Goal: Task Accomplishment & Management: Manage account settings

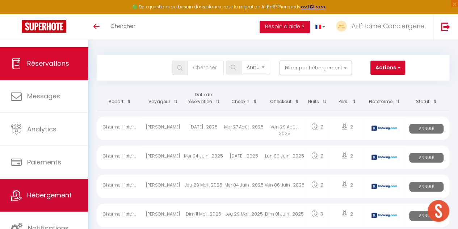
click at [61, 192] on span "Hébergement" at bounding box center [49, 194] width 45 height 9
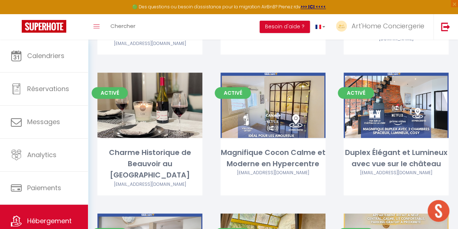
scroll to position [339, 0]
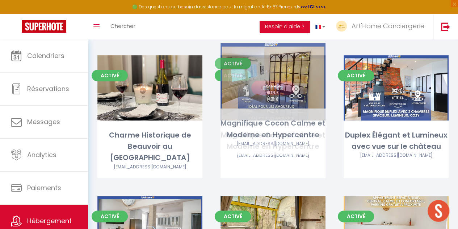
click at [278, 80] on link "Editer" at bounding box center [273, 87] width 43 height 14
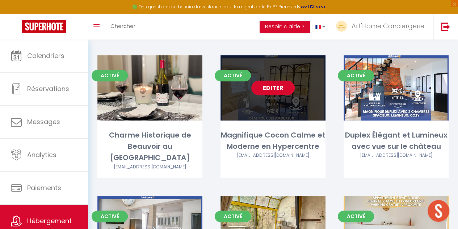
click at [278, 80] on link "Editer" at bounding box center [273, 87] width 43 height 14
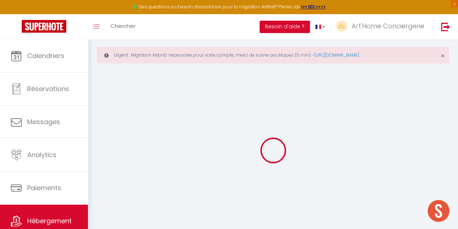
scroll to position [40, 0]
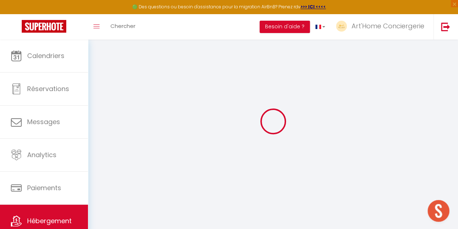
type input "Magnifique Cocon Calme et Moderne en Hypercentre"
type input "SCI JLI"
type input "[STREET_ADDRESS]"
type input "41000"
type input "[GEOGRAPHIC_DATA]"
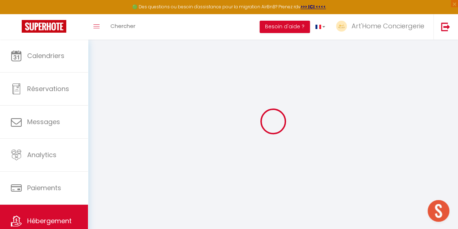
select select "2"
type input "79"
type input "30"
type input "1.50"
type input "399"
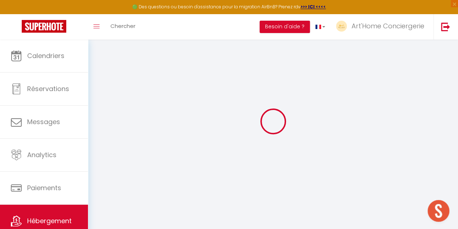
select select
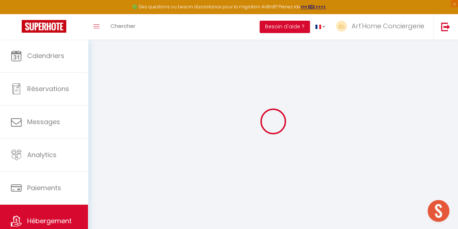
type input "[STREET_ADDRESS]"
type input "41000"
type input "[GEOGRAPHIC_DATA]"
type input "[EMAIL_ADDRESS][DOMAIN_NAME]"
select select "7706"
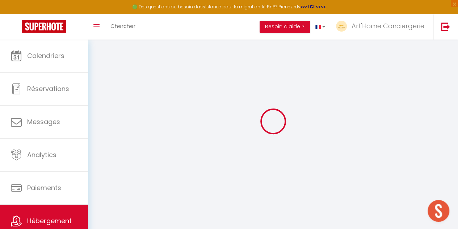
checkbox input "false"
type input "0"
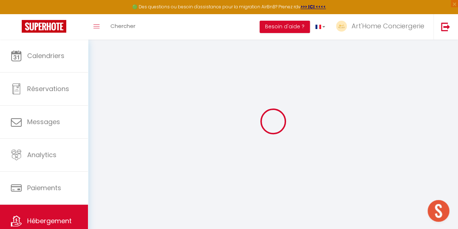
type input "0"
select select
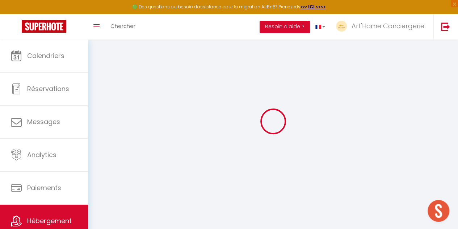
select select
checkbox input "false"
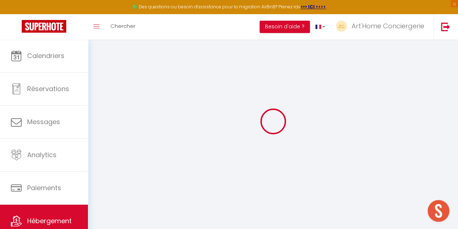
checkbox input "false"
select select
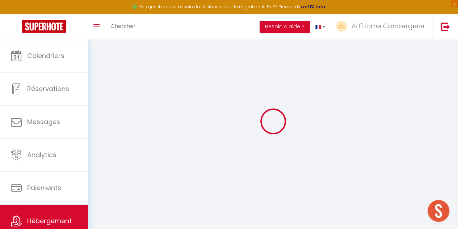
select select
checkbox input "false"
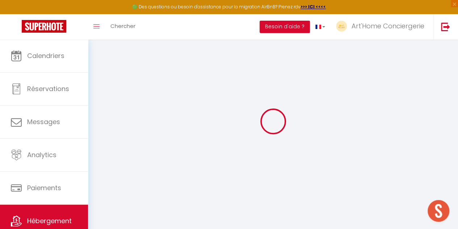
checkbox input "false"
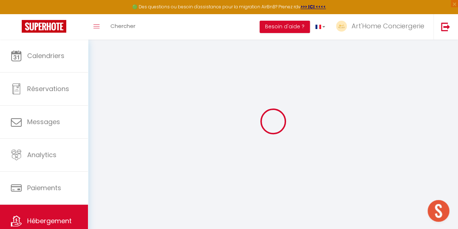
select select "15:00"
select select
select select "11:00"
select select "30"
select select "120"
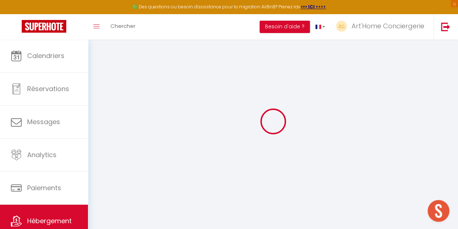
select select
checkbox input "false"
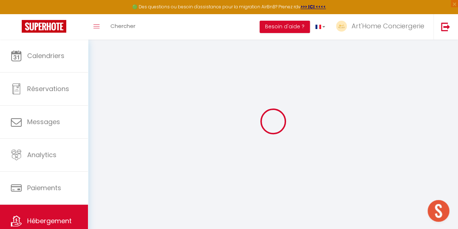
select select
checkbox input "false"
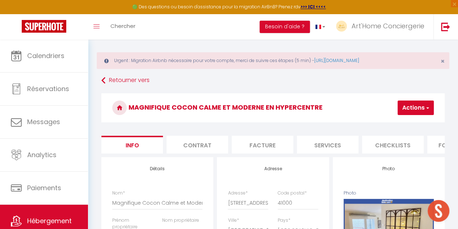
click at [259, 142] on li "Facture" at bounding box center [263, 145] width 62 height 18
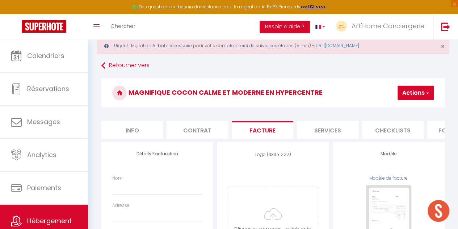
scroll to position [20, 0]
select select
click at [318, 133] on li "Services" at bounding box center [328, 130] width 62 height 18
select select
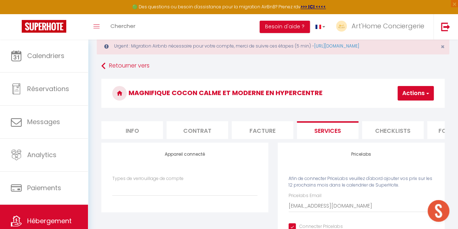
click at [376, 136] on li "Checklists" at bounding box center [393, 130] width 62 height 18
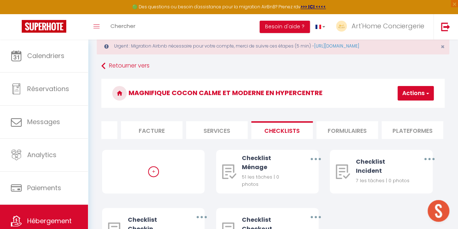
scroll to position [0, 111]
click at [355, 131] on li "Formulaires" at bounding box center [347, 130] width 62 height 18
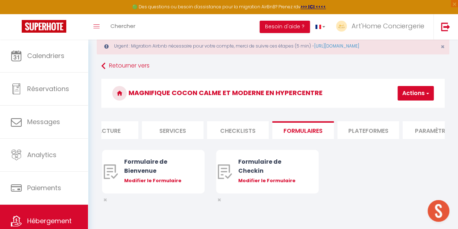
scroll to position [0, 156]
click at [369, 128] on li "Plateformes" at bounding box center [368, 130] width 62 height 18
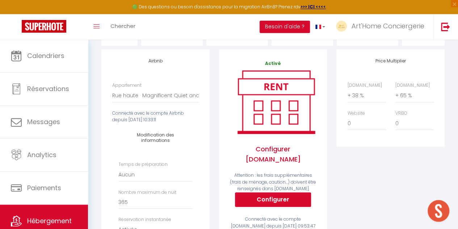
scroll to position [113, 0]
click at [409, 100] on select "0 + 1 % + 2 % + 3 % + 4 % + 5 % + 6 % + 7 % + 8 % + 9 %" at bounding box center [415, 95] width 38 height 14
select select "+ 52 %"
click at [396, 93] on select "0 + 1 % + 2 % + 3 % + 4 % + 5 % + 6 % + 7 % + 8 % + 9 %" at bounding box center [415, 95] width 38 height 14
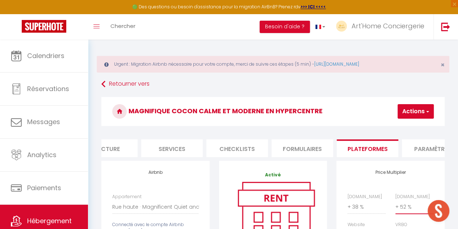
scroll to position [0, 0]
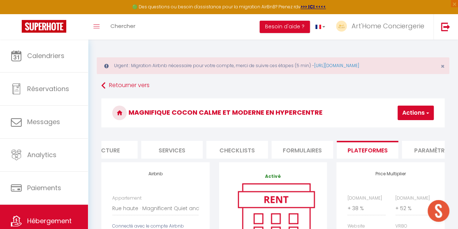
click at [420, 112] on button "Actions" at bounding box center [416, 112] width 36 height 14
click at [407, 129] on link "Enregistrer" at bounding box center [405, 128] width 57 height 9
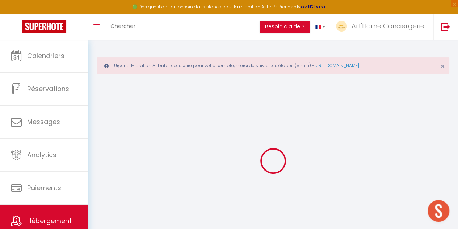
select select "EUR"
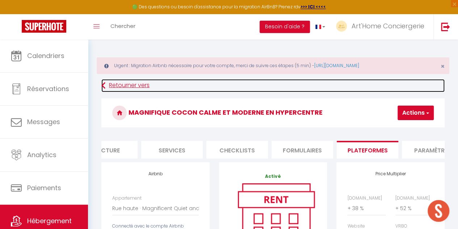
click at [108, 87] on link "Retourner vers" at bounding box center [273, 85] width 344 height 13
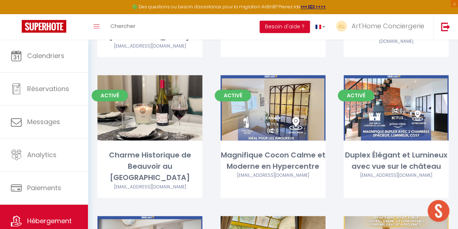
scroll to position [316, 0]
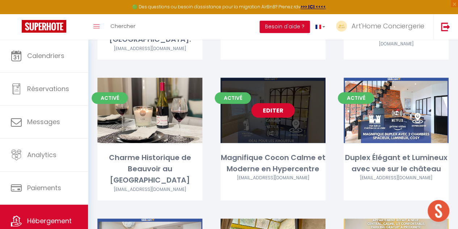
click at [278, 103] on link "Editer" at bounding box center [273, 110] width 43 height 14
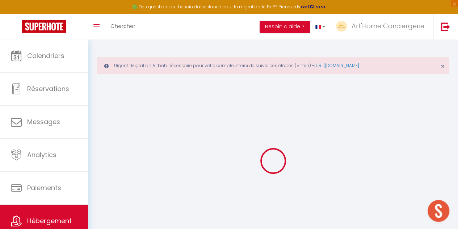
select select
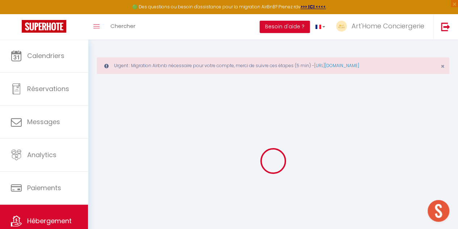
select select
checkbox input "false"
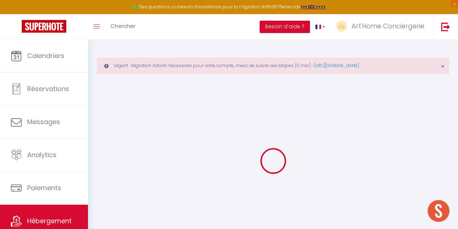
select select
type input "Magnifique Cocon Calme et Moderne en Hypercentre"
type input "SCI JLI"
type input "[STREET_ADDRESS]"
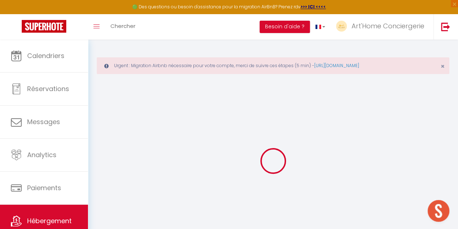
type input "41000"
type input "[GEOGRAPHIC_DATA]"
select select "2"
type input "79"
type input "30"
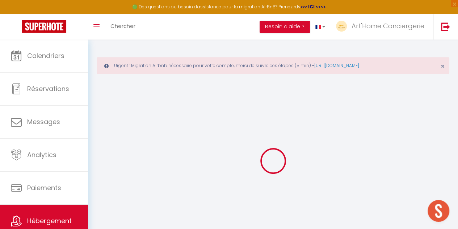
type input "1.50"
type input "399"
select select
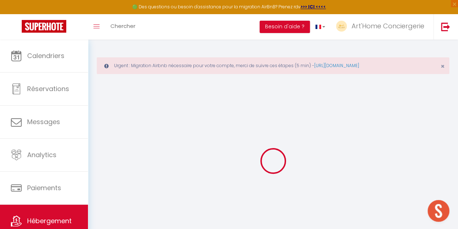
select select
type input "[STREET_ADDRESS]"
type input "41000"
type input "[GEOGRAPHIC_DATA]"
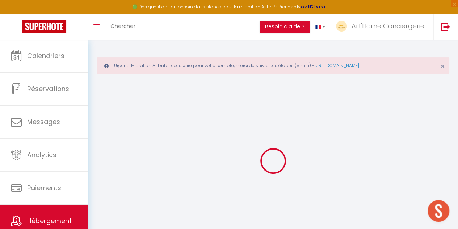
type input "[EMAIL_ADDRESS][DOMAIN_NAME]"
select select "7706"
checkbox input "false"
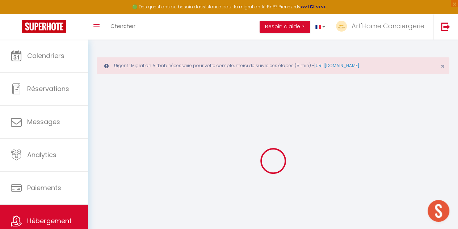
checkbox input "false"
type input "0"
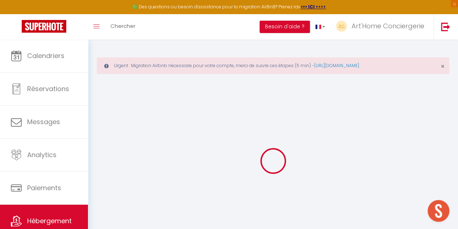
select select
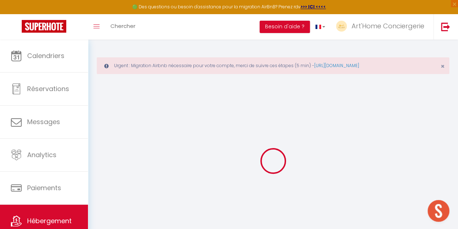
checkbox input "false"
select select
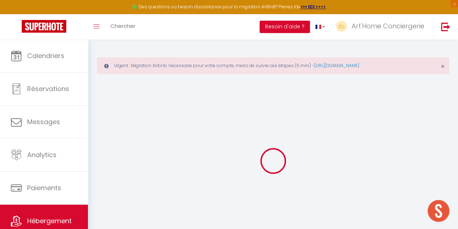
select select
checkbox input "false"
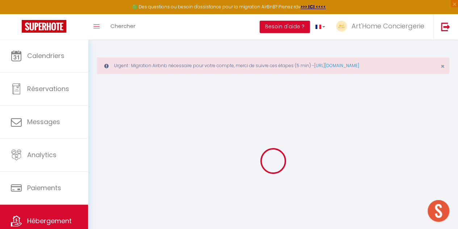
checkbox input "false"
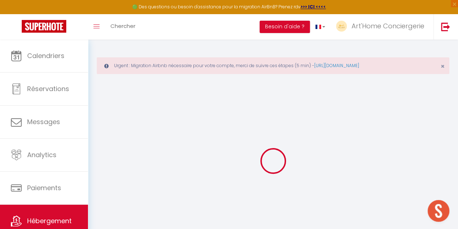
checkbox input "false"
select select "+ 38 %"
select select "+ 52 %"
select select
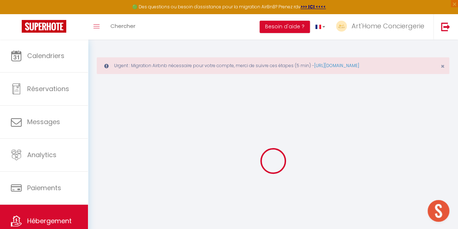
checkbox input "false"
select select
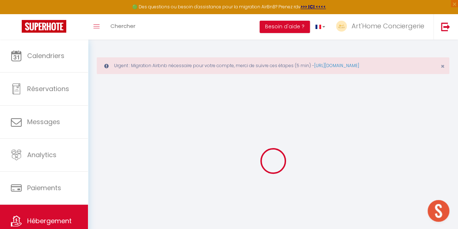
checkbox input "false"
select select "EUR"
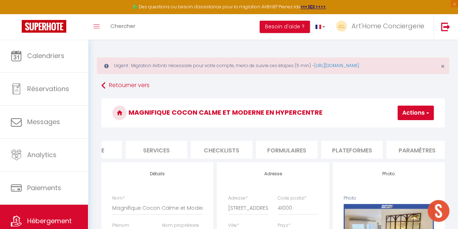
scroll to position [0, 172]
click at [370, 146] on li "Plateformes" at bounding box center [352, 150] width 62 height 18
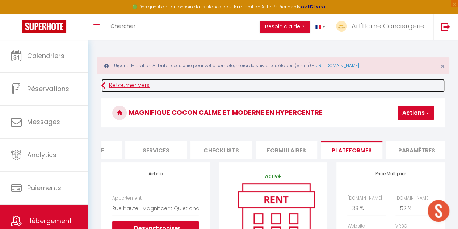
click at [102, 83] on icon at bounding box center [103, 85] width 4 height 13
